Goal: Task Accomplishment & Management: Manage account settings

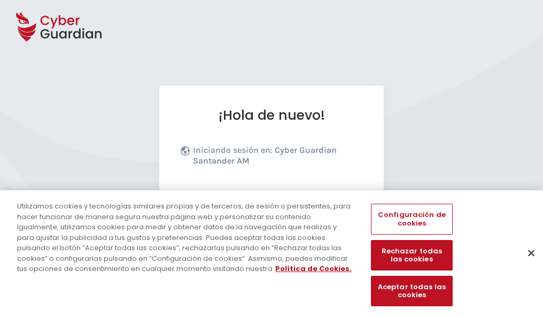
scroll to position [131, 0]
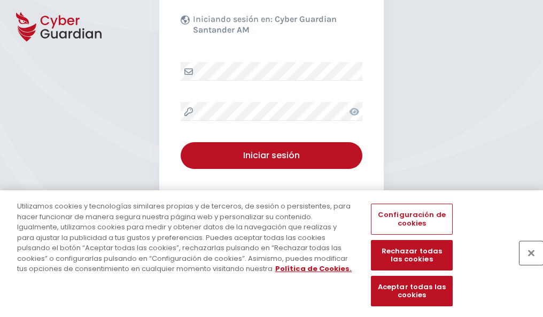
click at [526, 264] on button "Cerrar" at bounding box center [532, 253] width 24 height 24
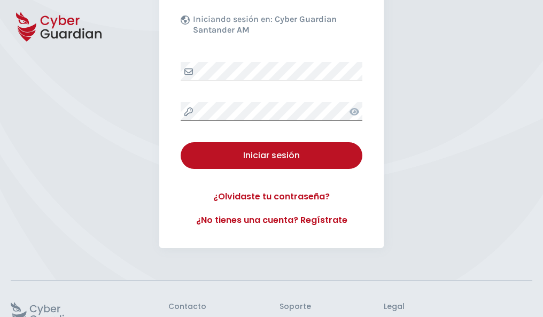
scroll to position [208, 0]
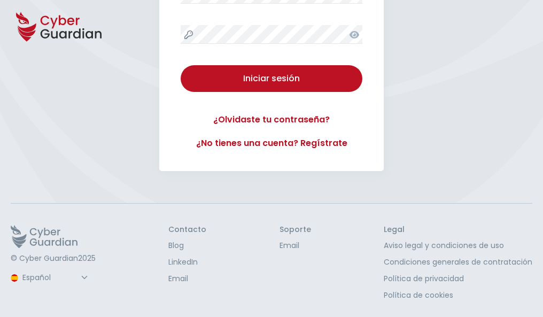
click at [181, 65] on button "Iniciar sesión" at bounding box center [272, 78] width 182 height 27
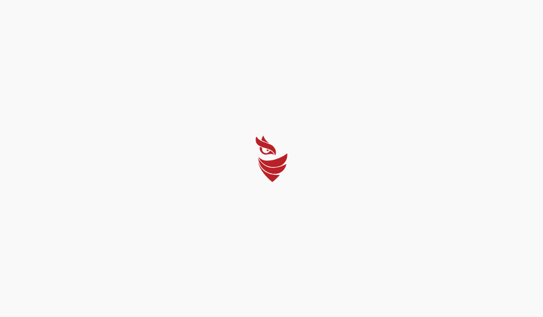
scroll to position [0, 0]
select select "Português (BR)"
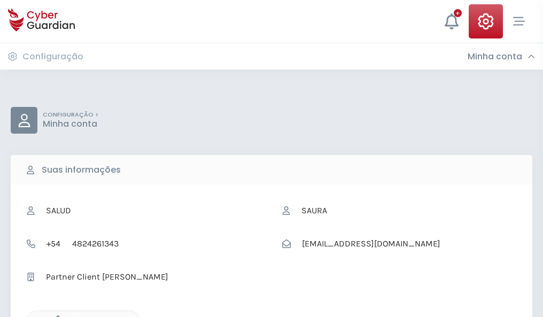
click at [55, 316] on icon "button" at bounding box center [55, 320] width 9 height 9
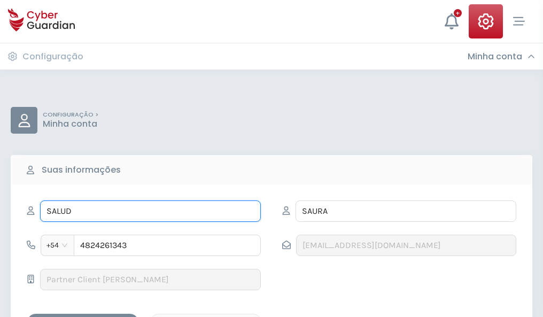
click at [150, 211] on input "SALUD" at bounding box center [150, 211] width 221 height 21
type input "S"
type input "Apolonia"
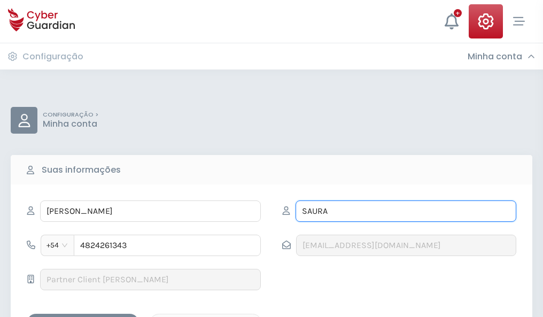
click at [406, 211] on input "SAURA" at bounding box center [406, 211] width 221 height 21
type input "S"
type input "Andrade"
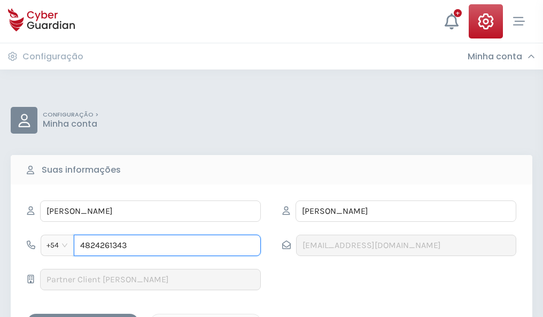
click at [167, 245] on input "4824261343" at bounding box center [167, 245] width 187 height 21
type input "4"
type input "4824450841"
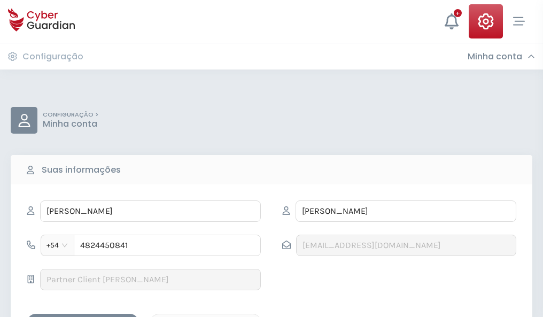
click at [83, 317] on div "Salvar alterações" at bounding box center [83, 323] width 96 height 13
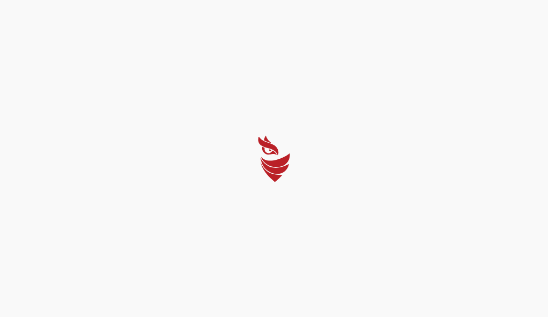
select select "Português (BR)"
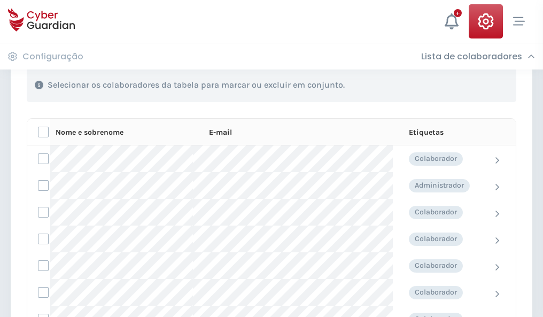
scroll to position [458, 0]
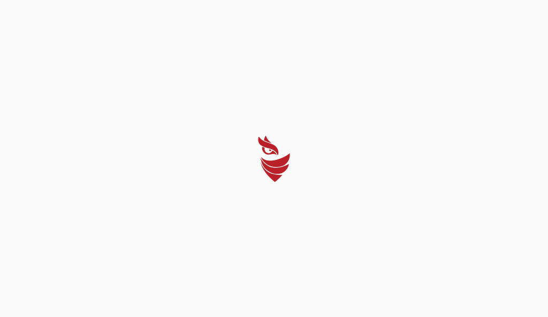
select select "Português (BR)"
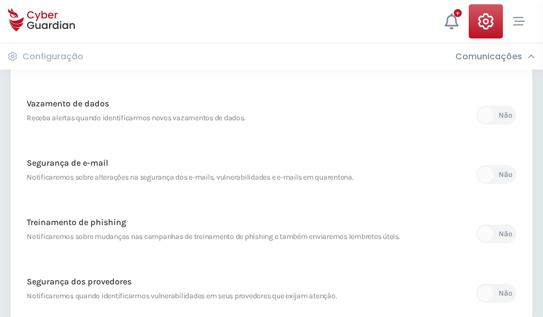
scroll to position [563, 0]
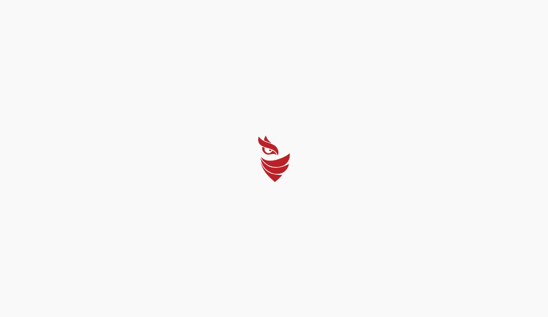
select select "Português (BR)"
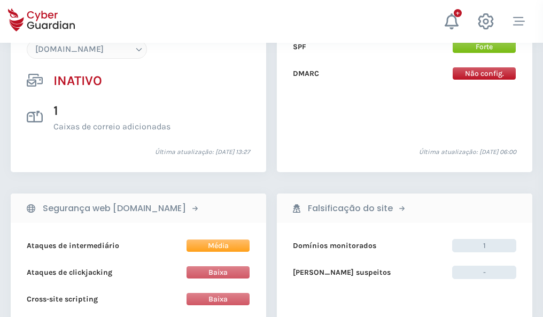
scroll to position [1006, 0]
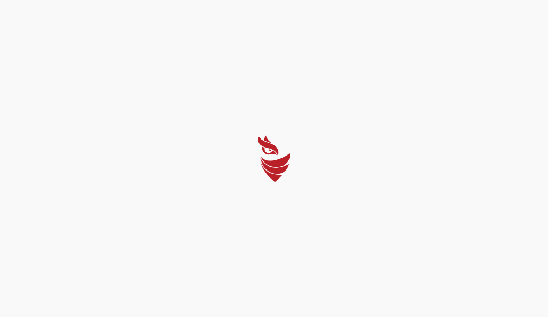
select select "Português (BR)"
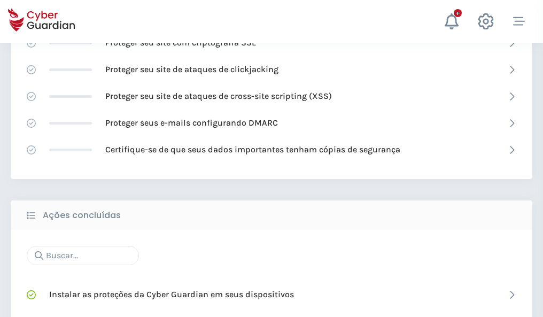
scroll to position [712, 0]
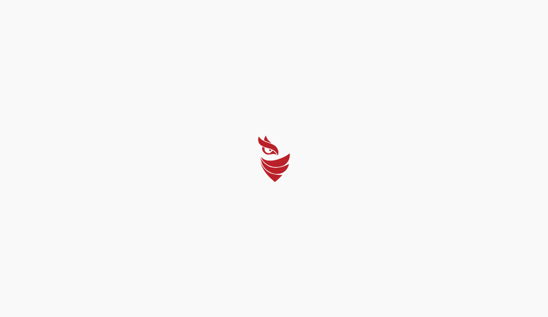
select select "Português (BR)"
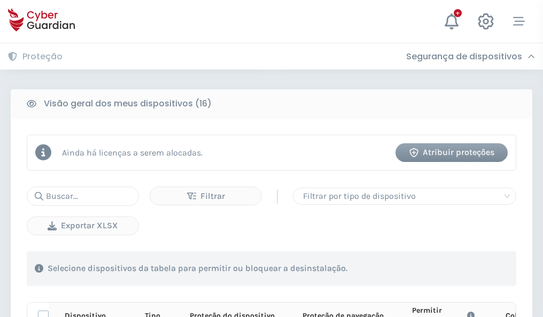
scroll to position [945, 0]
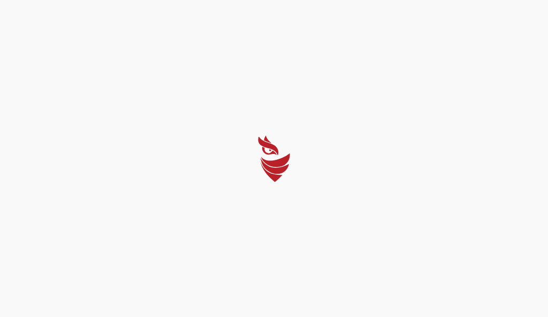
select select "Português (BR)"
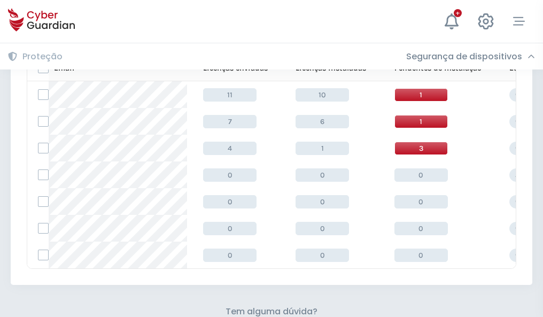
scroll to position [470, 0]
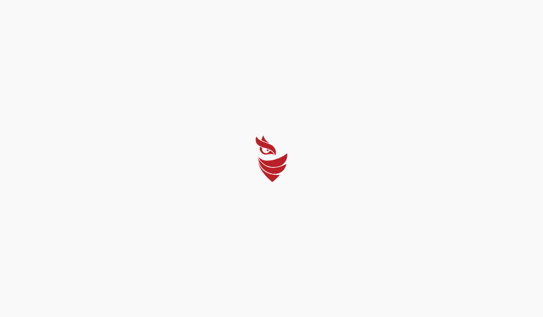
select select "Português (BR)"
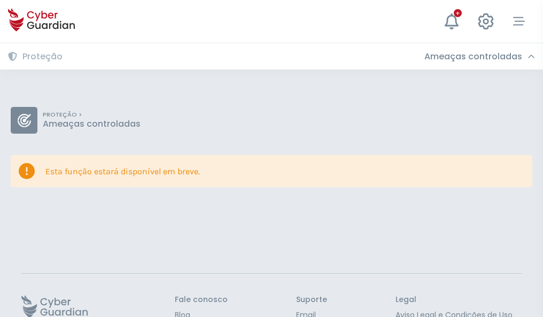
scroll to position [70, 0]
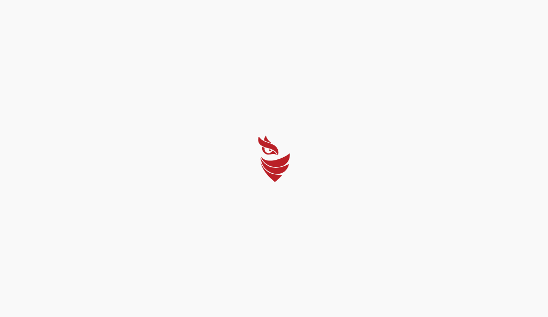
select select "Português (BR)"
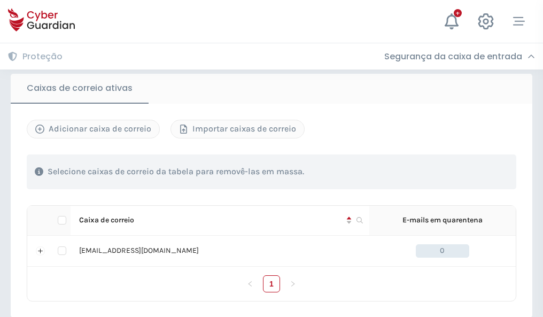
scroll to position [882, 0]
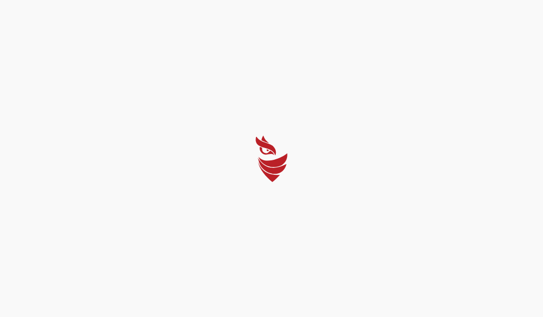
select select "Português (BR)"
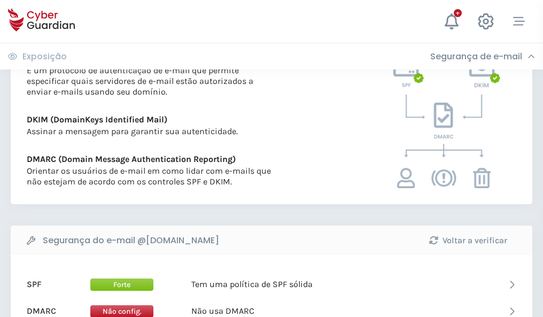
scroll to position [577, 0]
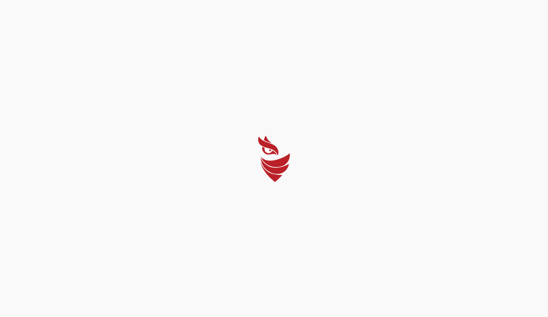
select select "Português (BR)"
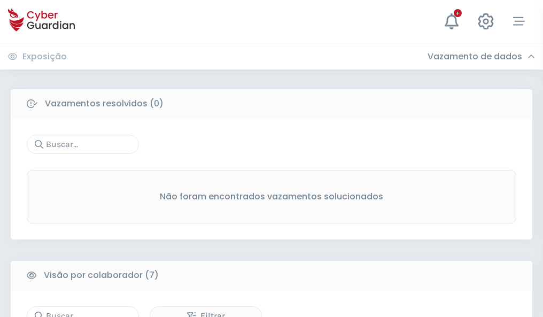
scroll to position [885, 0]
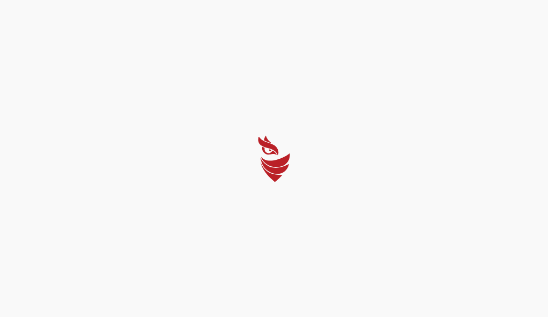
select select "Português (BR)"
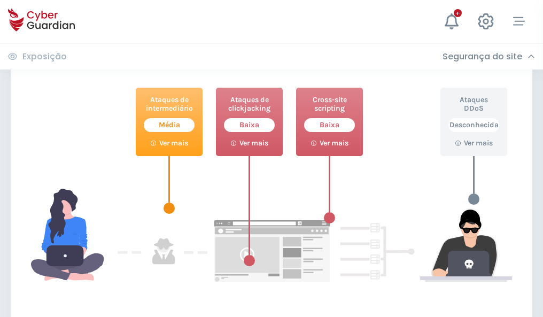
scroll to position [582, 0]
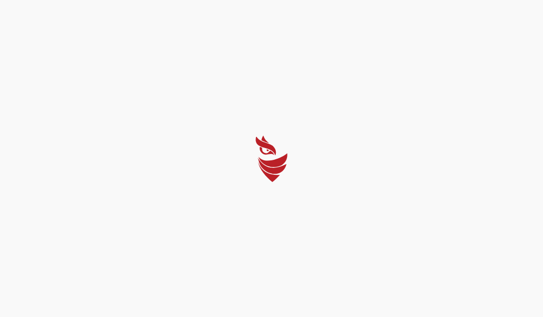
select select "Português (BR)"
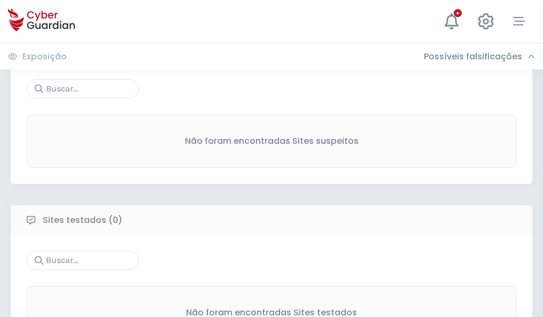
scroll to position [559, 0]
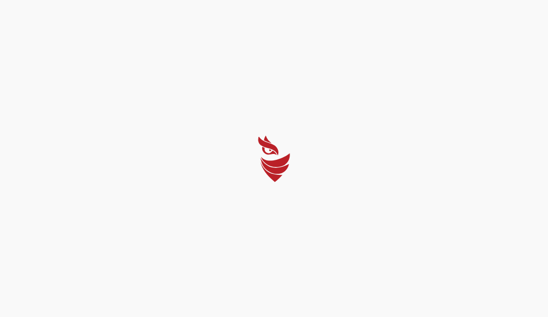
select select "Português (BR)"
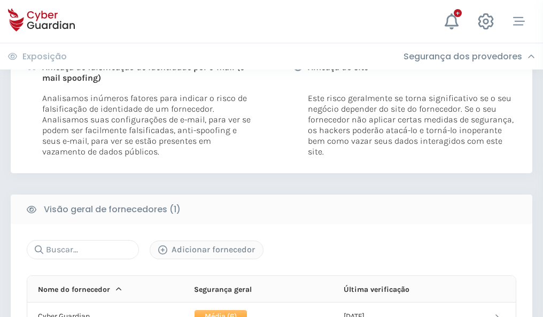
scroll to position [545, 0]
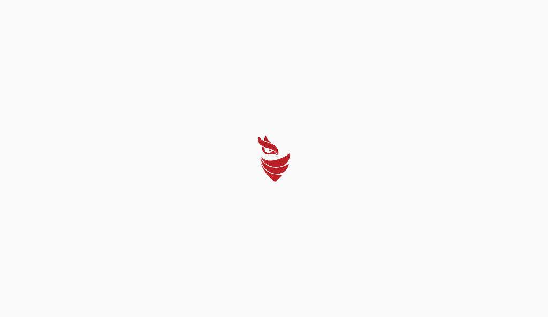
select select "Português (BR)"
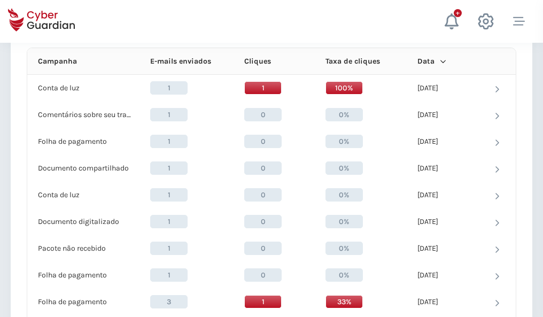
scroll to position [959, 0]
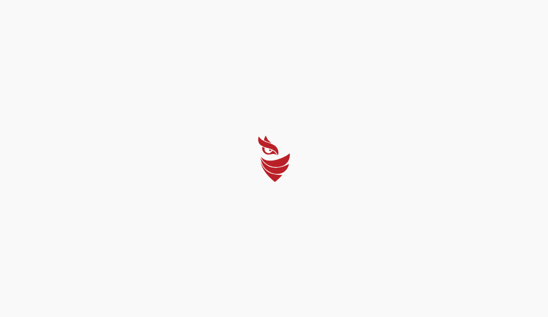
select select "Português (BR)"
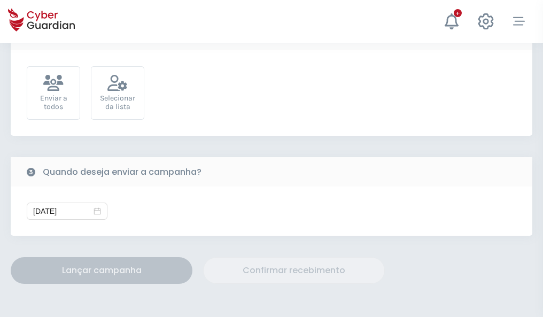
scroll to position [391, 0]
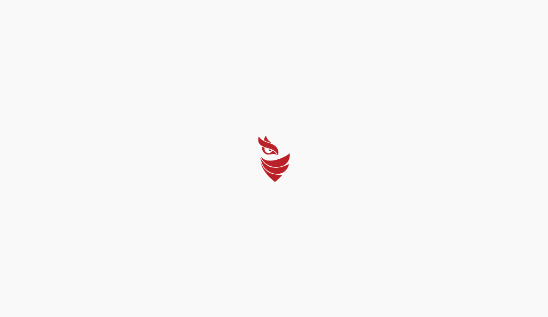
select select "Português (BR)"
